Goal: Information Seeking & Learning: Learn about a topic

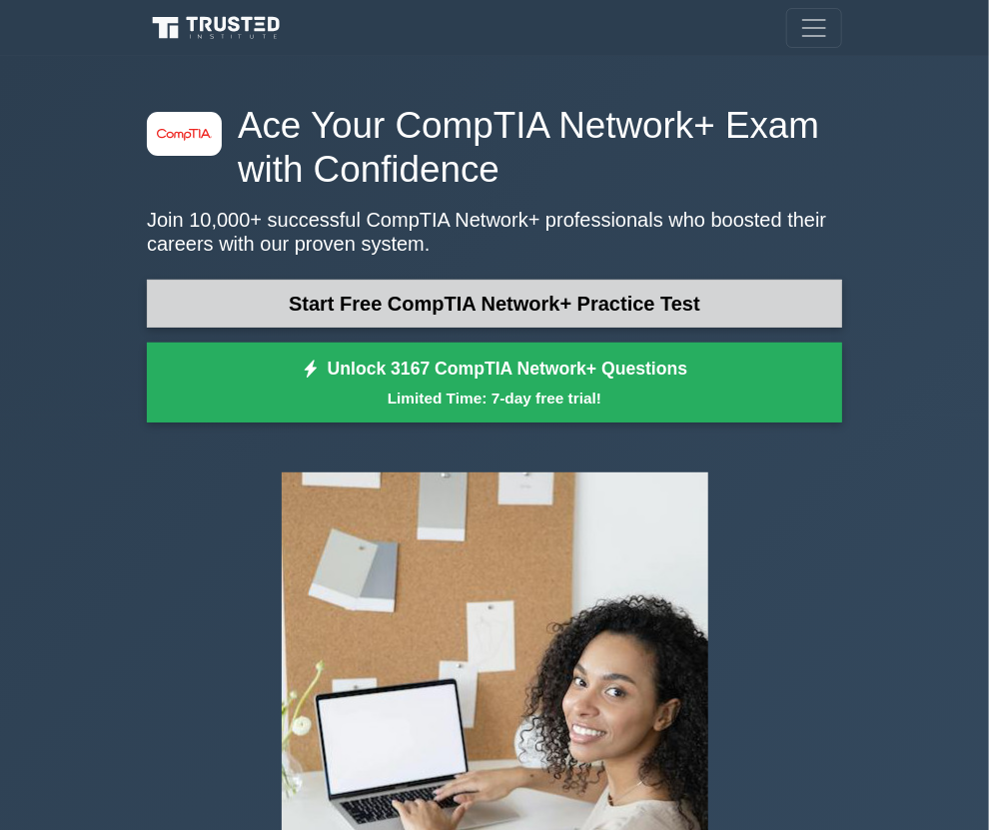
click at [348, 328] on link "Start Free CompTIA Network+ Practice Test" at bounding box center [494, 304] width 695 height 48
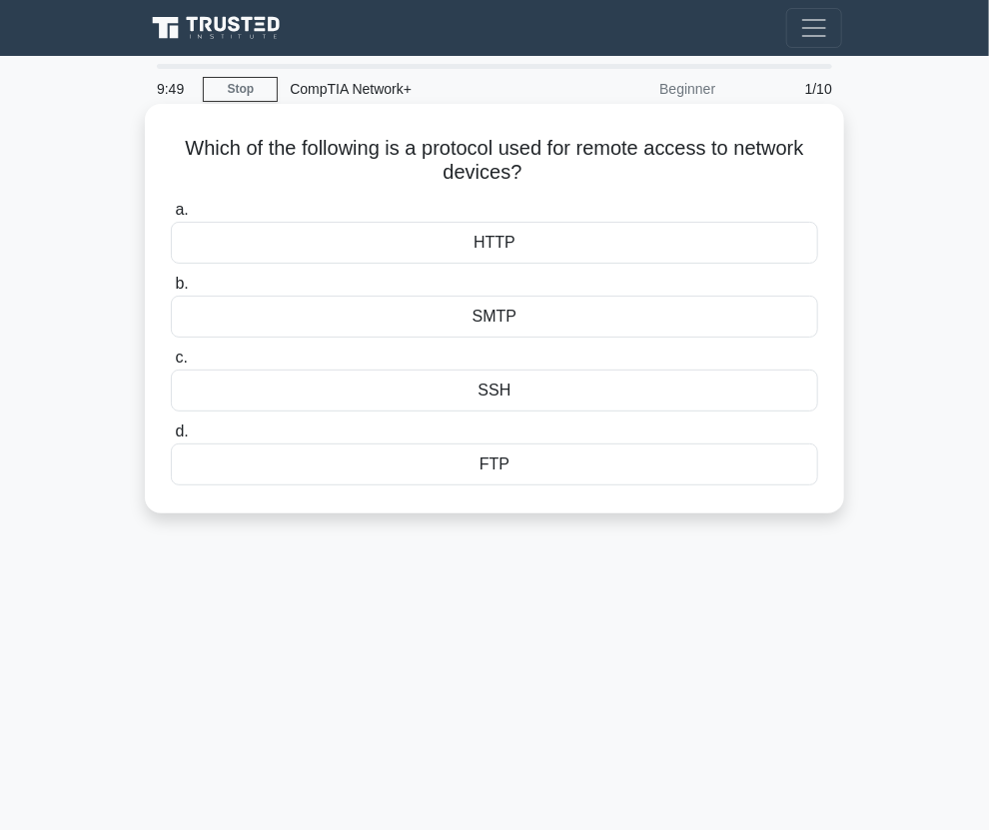
click at [493, 407] on div "SSH" at bounding box center [494, 391] width 647 height 42
click at [171, 365] on input "c. SSH" at bounding box center [171, 358] width 0 height 13
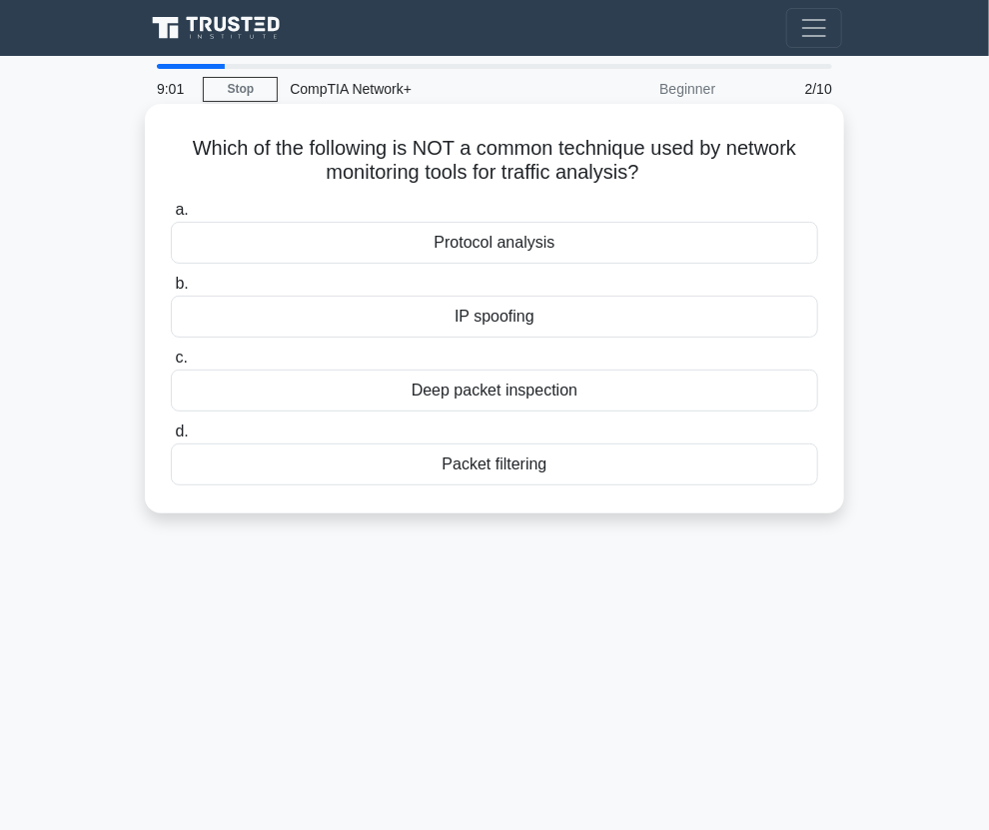
click at [511, 336] on div "IP spoofing" at bounding box center [494, 317] width 647 height 42
click at [171, 291] on input "b. IP spoofing" at bounding box center [171, 284] width 0 height 13
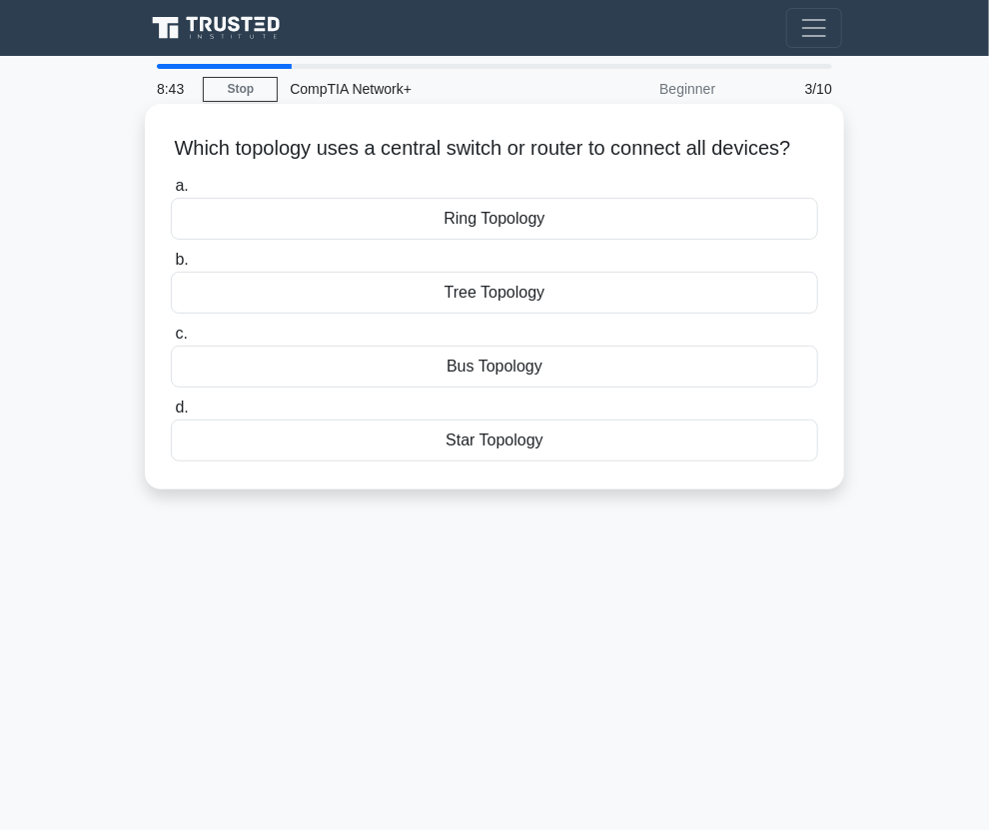
click at [486, 462] on div "Star Topology" at bounding box center [494, 441] width 647 height 42
click at [171, 415] on input "d. Star Topology" at bounding box center [171, 408] width 0 height 13
